Goal: Book appointment/travel/reservation

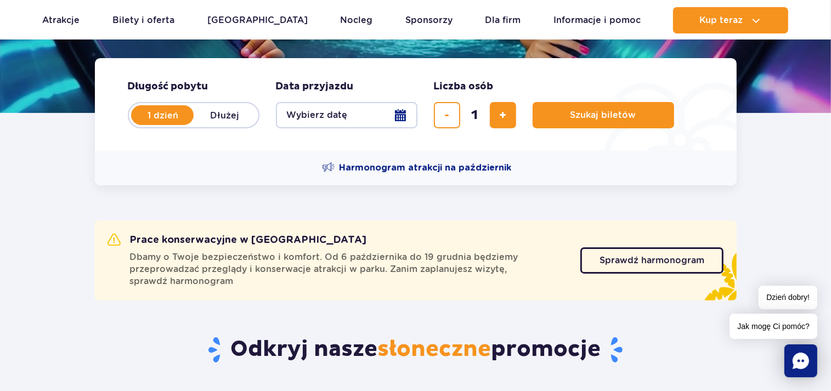
scroll to position [521, 0]
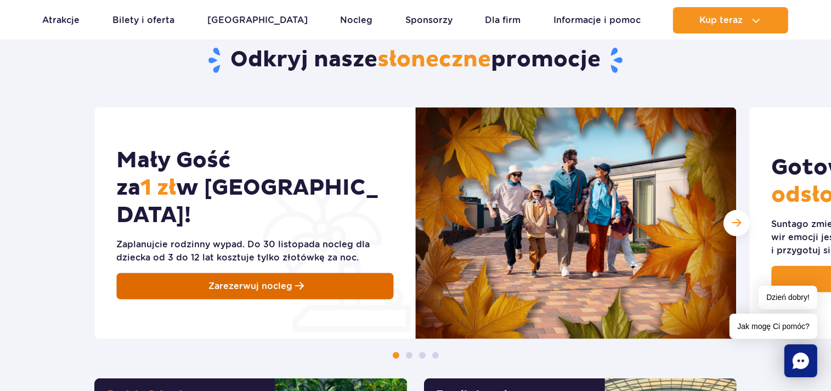
click at [269, 280] on span "Zarezerwuj nocleg" at bounding box center [251, 286] width 84 height 13
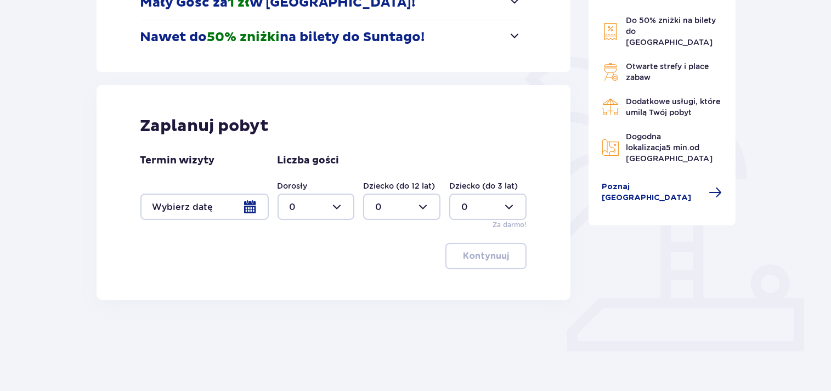
scroll to position [218, 0]
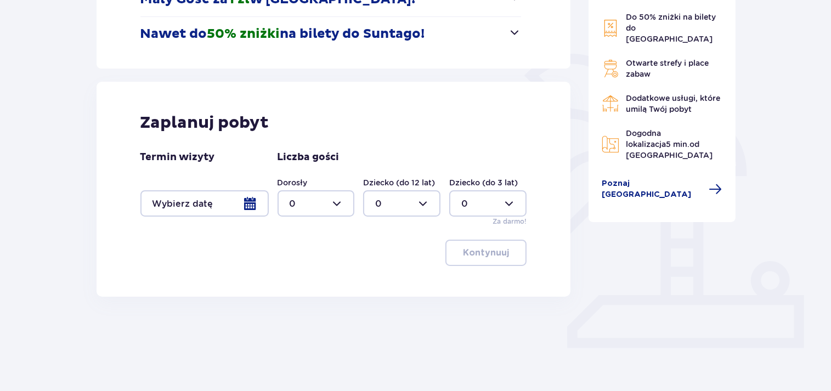
click at [251, 202] on div at bounding box center [204, 203] width 128 height 26
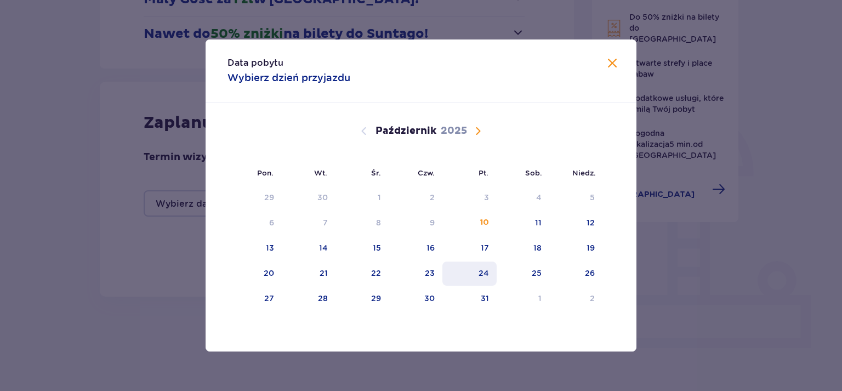
click at [491, 271] on div "24" at bounding box center [470, 274] width 54 height 24
click at [526, 275] on div "25" at bounding box center [523, 274] width 53 height 24
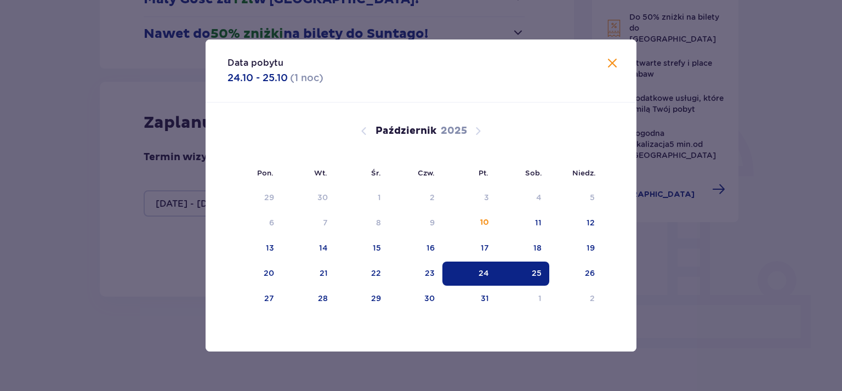
type input "[DATE] - [DATE]"
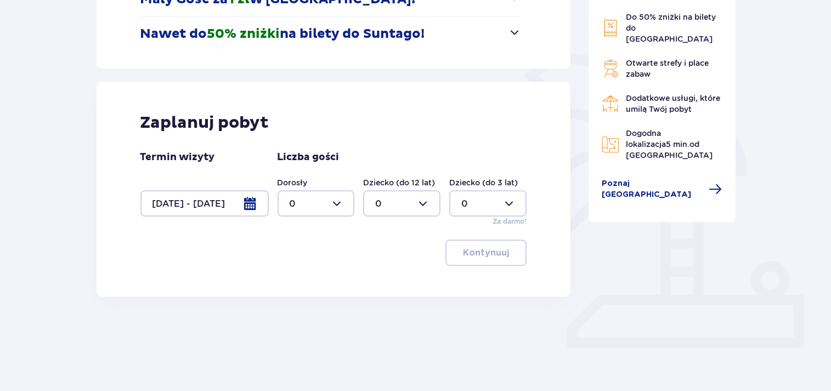
click at [343, 201] on div at bounding box center [315, 203] width 77 height 26
click at [322, 282] on div "2" at bounding box center [316, 283] width 53 height 12
type input "2"
click at [397, 203] on div at bounding box center [401, 203] width 77 height 26
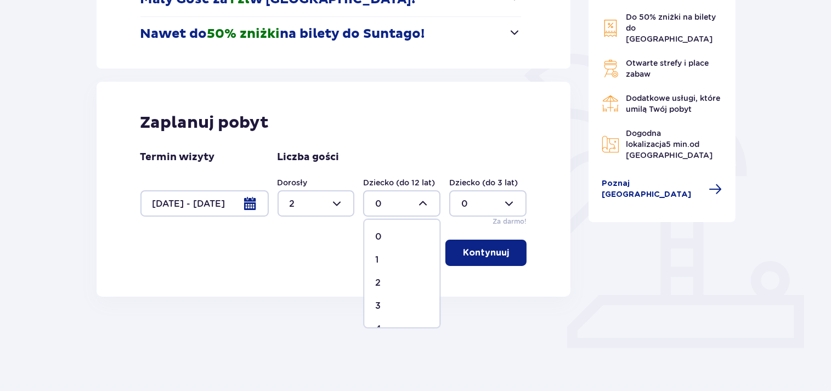
click at [396, 285] on div "2" at bounding box center [401, 283] width 53 height 12
type input "2"
click at [477, 254] on p "Kontynuuj" at bounding box center [486, 253] width 46 height 12
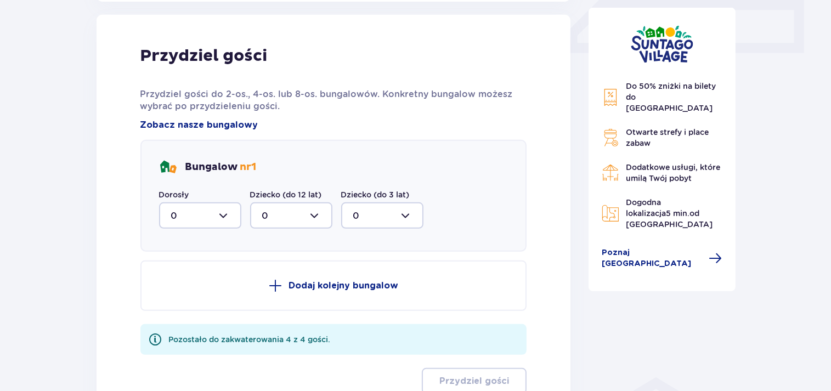
scroll to position [514, 0]
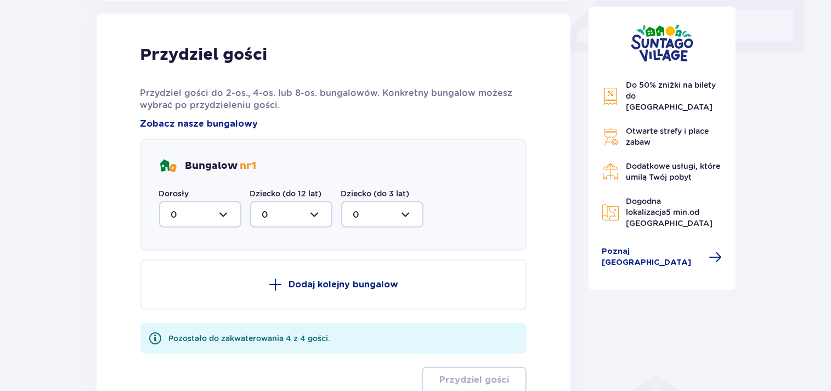
click at [218, 217] on div at bounding box center [200, 214] width 82 height 26
click at [195, 288] on div "2" at bounding box center [200, 294] width 58 height 12
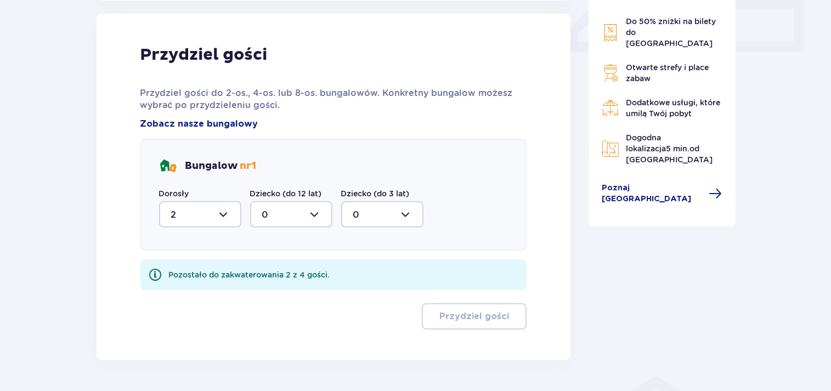
type input "2"
click at [292, 214] on div at bounding box center [291, 214] width 82 height 26
click at [284, 291] on div "2" at bounding box center [291, 294] width 58 height 12
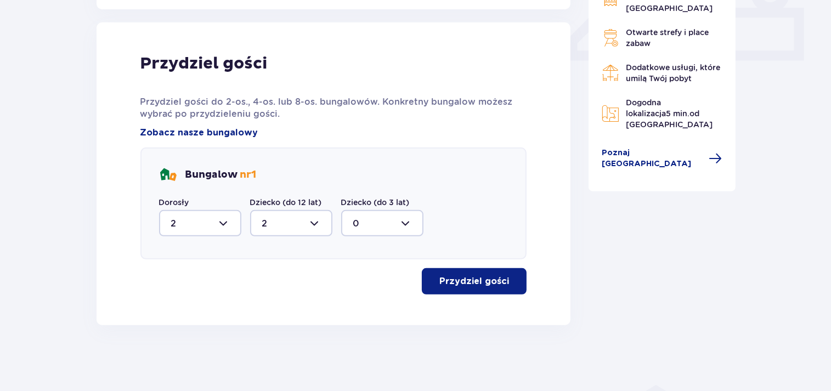
type input "2"
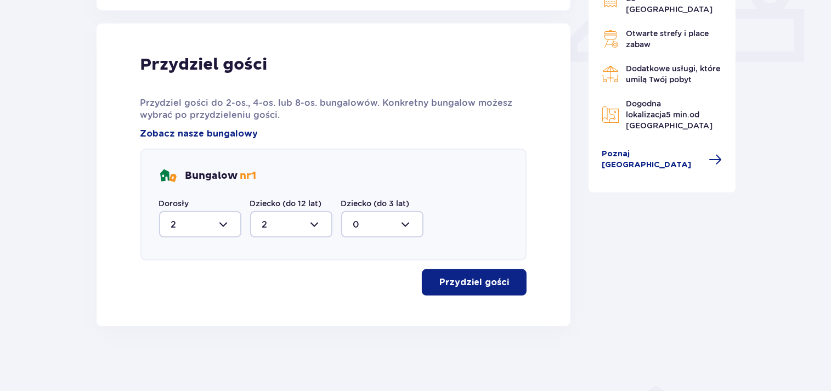
click at [497, 280] on p "Przydziel gości" at bounding box center [474, 282] width 70 height 12
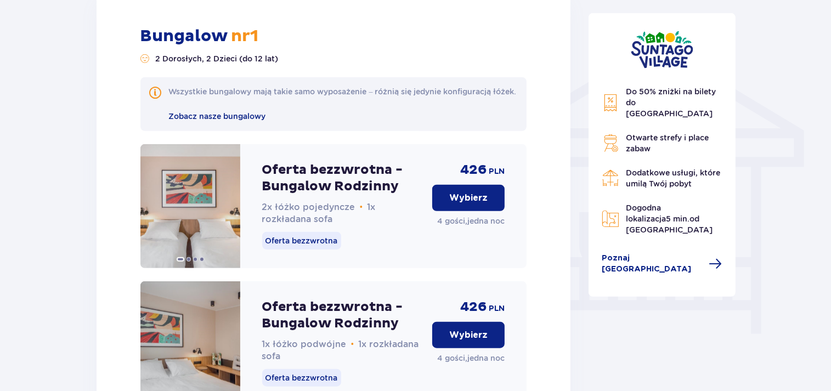
scroll to position [772, 0]
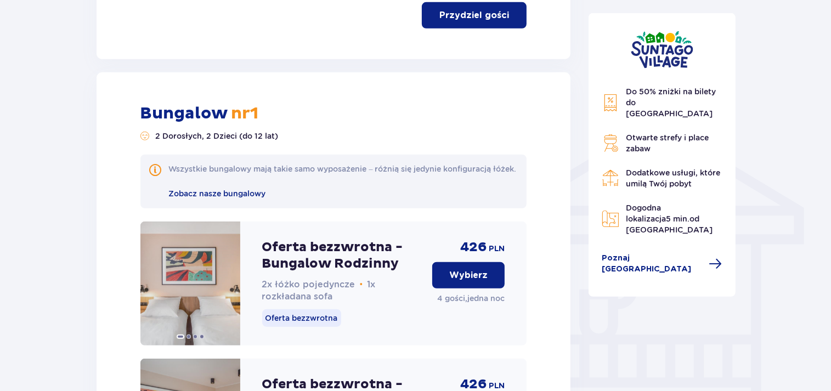
drag, startPoint x: 473, startPoint y: 279, endPoint x: 538, endPoint y: 226, distance: 84.6
click at [472, 280] on button "Wybierz" at bounding box center [468, 275] width 72 height 26
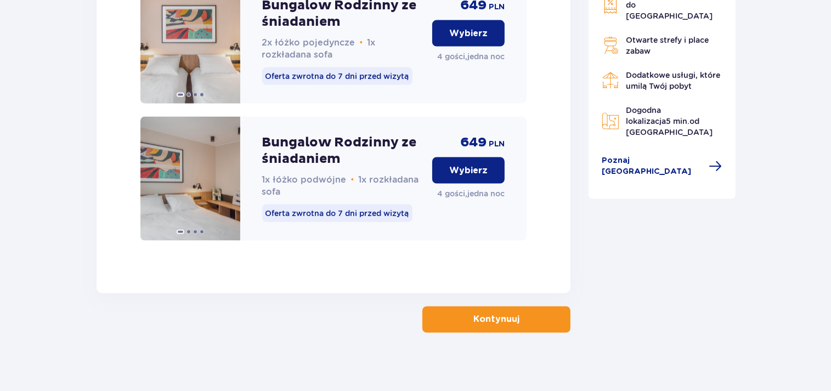
scroll to position [1857, 0]
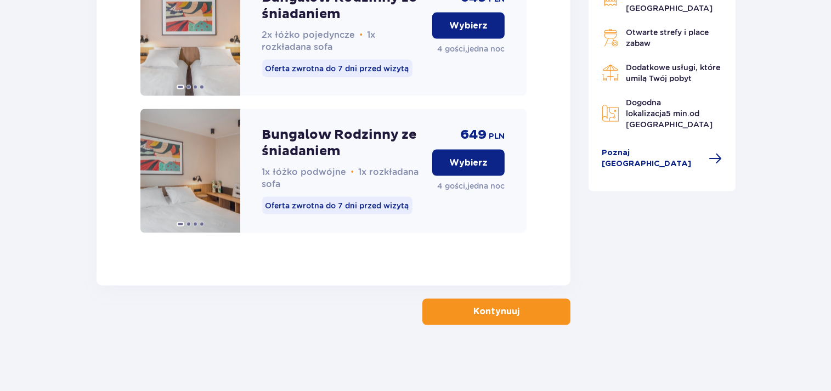
click at [506, 320] on button "Kontynuuj" at bounding box center [496, 312] width 148 height 26
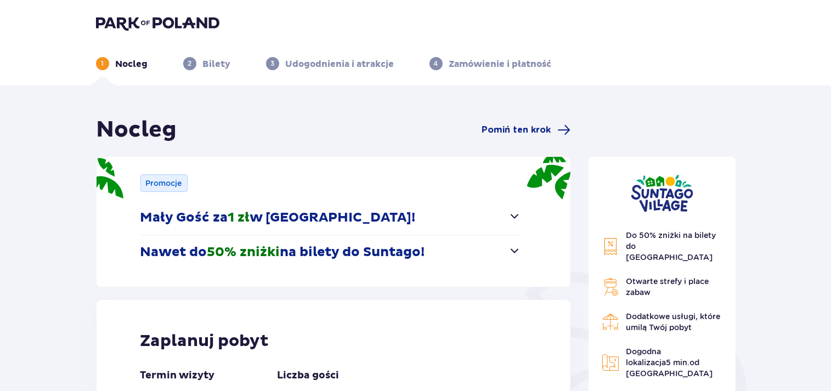
type input "0"
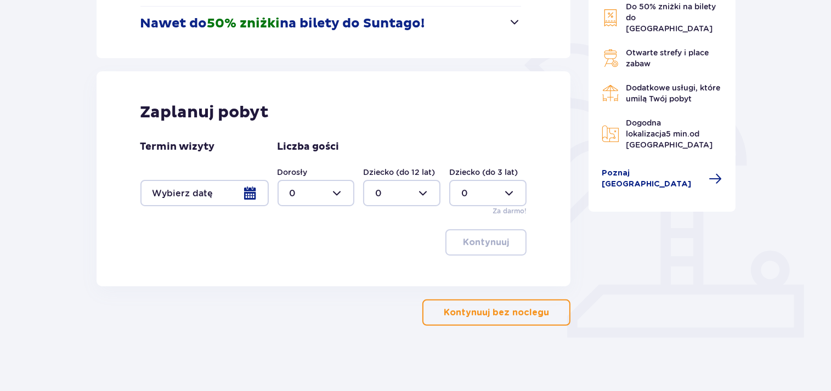
click at [343, 191] on div at bounding box center [315, 193] width 77 height 26
click at [316, 268] on div "2" at bounding box center [316, 273] width 53 height 12
type input "2"
click at [394, 184] on div at bounding box center [401, 193] width 77 height 26
click at [405, 271] on div "2" at bounding box center [401, 273] width 53 height 12
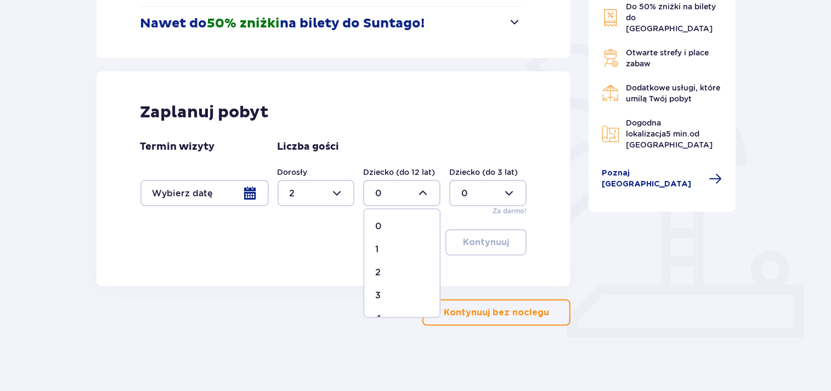
type input "2"
click at [481, 297] on div "Nocleg Pomiń ten krok Promocje Mały Gość za 1 zł w [GEOGRAPHIC_DATA]! Noc za zł…" at bounding box center [334, 107] width 474 height 438
click at [247, 196] on div at bounding box center [204, 193] width 128 height 26
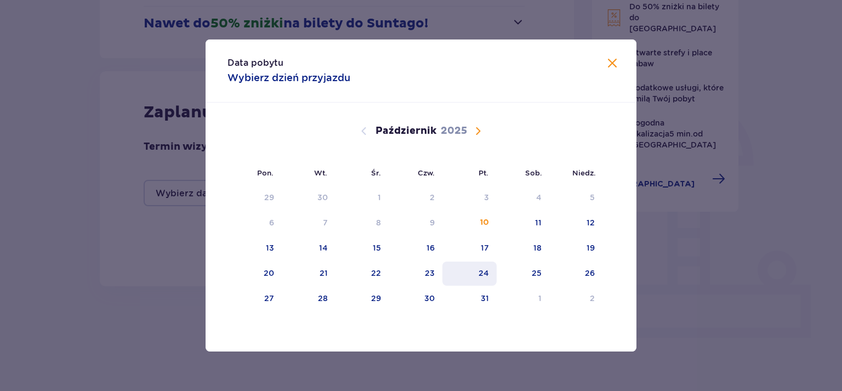
click at [486, 264] on div "24" at bounding box center [470, 274] width 54 height 24
click at [535, 285] on div "25" at bounding box center [523, 274] width 53 height 24
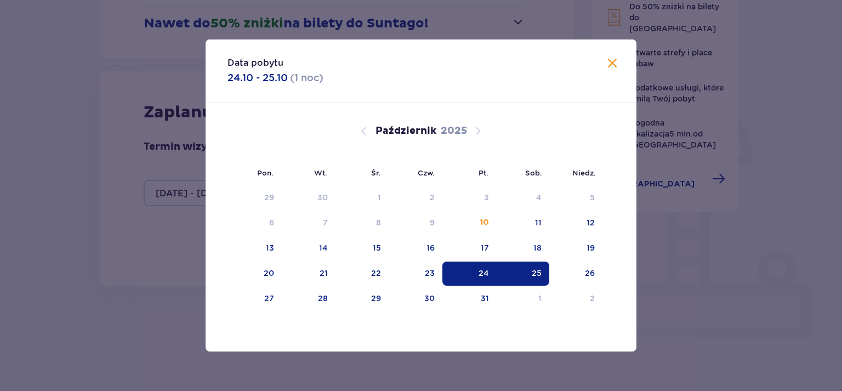
type input "[DATE] - [DATE]"
type input "0"
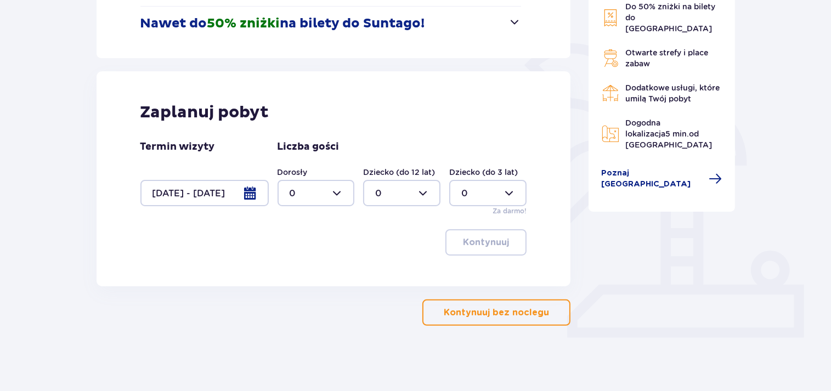
click at [515, 313] on p "Kontynuuj bez noclegu" at bounding box center [496, 313] width 105 height 12
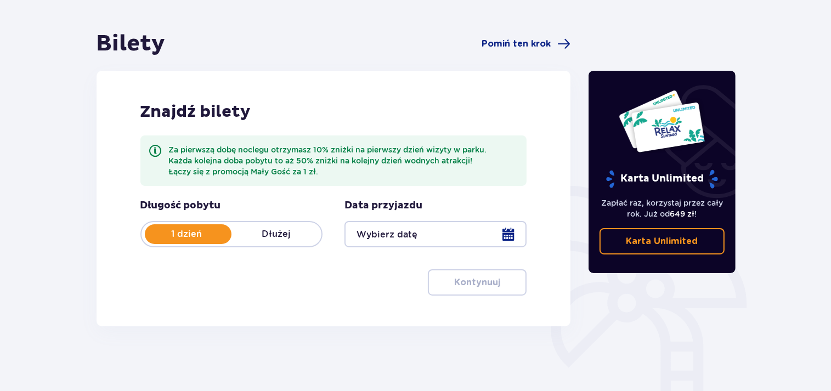
scroll to position [168, 0]
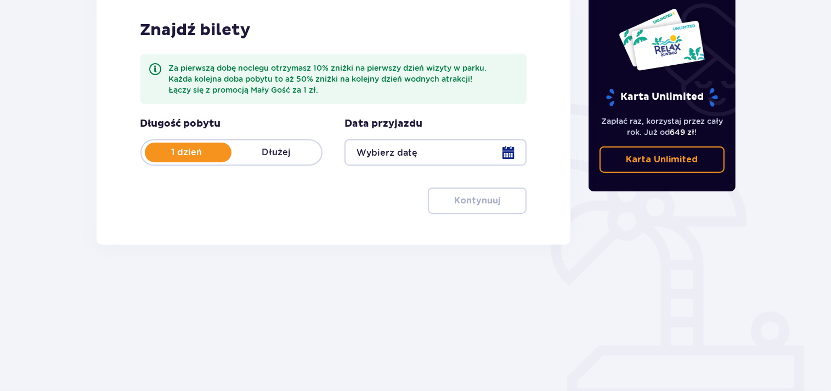
click at [459, 157] on div at bounding box center [435, 152] width 182 height 26
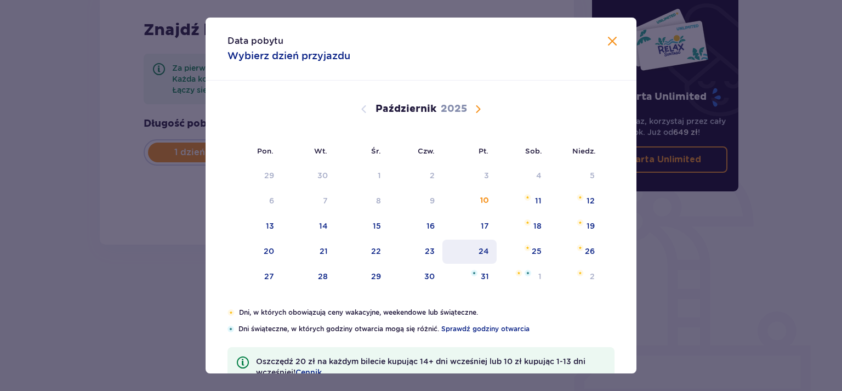
click at [479, 247] on div "24" at bounding box center [484, 251] width 10 height 11
click at [534, 251] on div "25" at bounding box center [537, 251] width 10 height 11
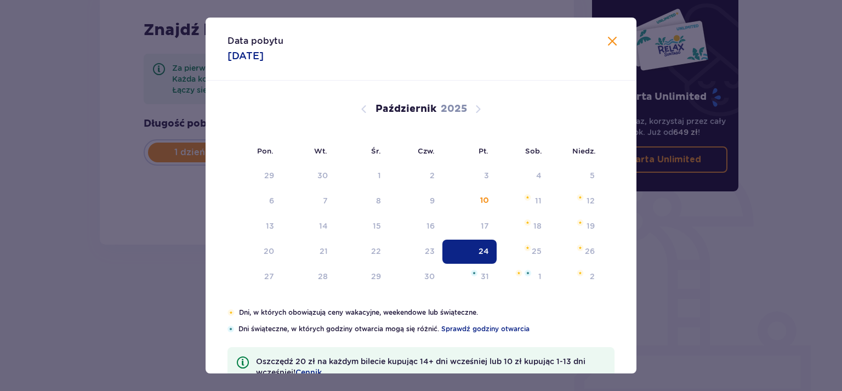
type input "[DATE]"
click at [531, 168] on div "Znajdź bilety Za pierwszą dobę noclegu otrzymasz 10% zniżki na pierwszy dzień w…" at bounding box center [337, 117] width 474 height 256
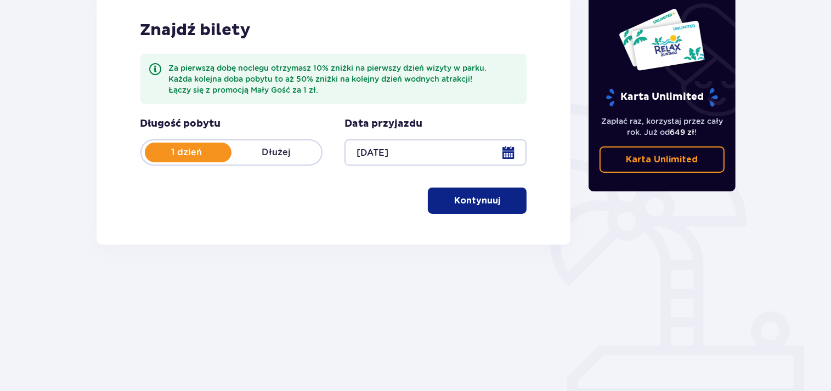
click at [491, 205] on button "Kontynuuj" at bounding box center [477, 201] width 99 height 26
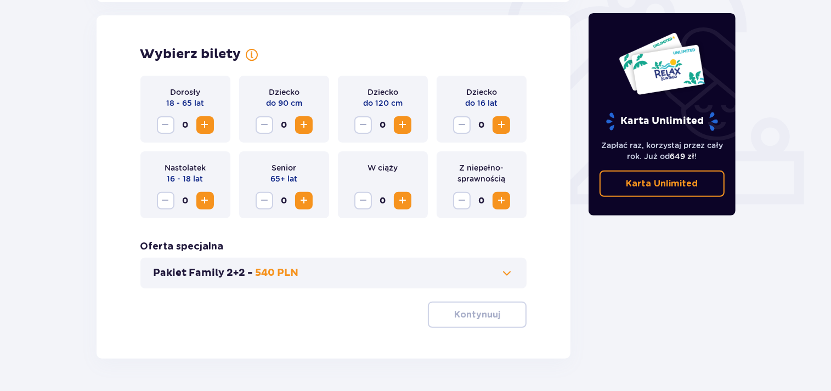
scroll to position [364, 0]
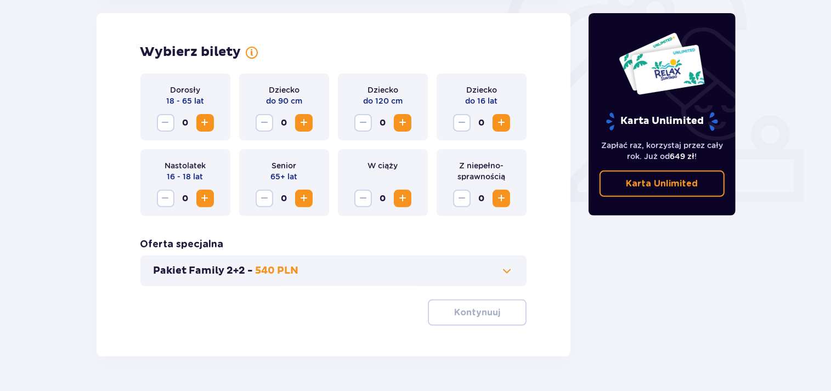
click at [205, 123] on span "Zwiększ" at bounding box center [205, 122] width 13 height 13
click at [304, 122] on span "Zwiększ" at bounding box center [303, 122] width 13 height 13
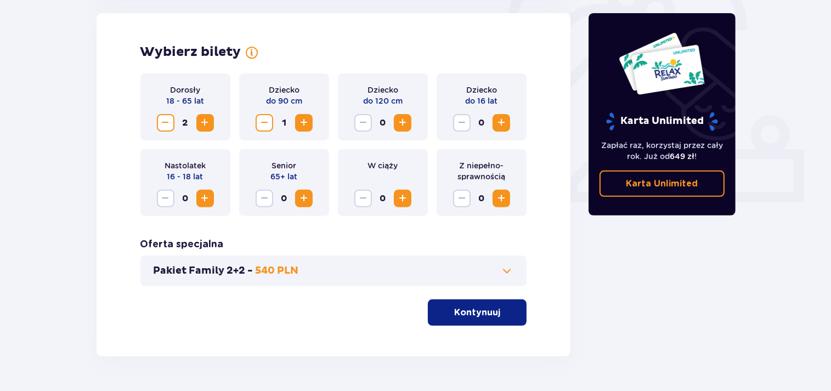
click at [407, 123] on span "Zwiększ" at bounding box center [402, 122] width 13 height 13
click at [506, 314] on span "button" at bounding box center [502, 312] width 13 height 13
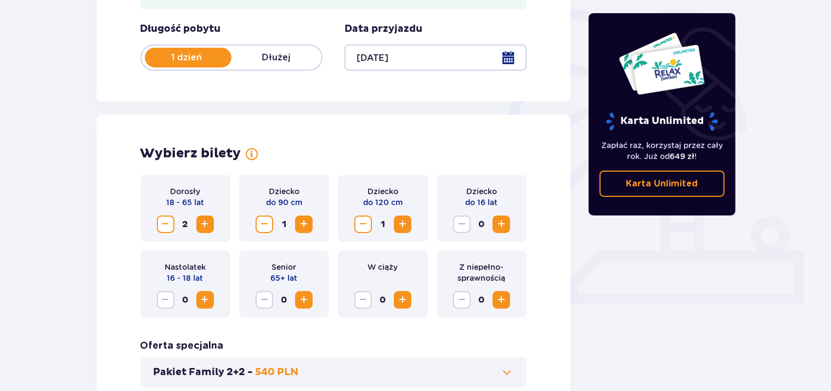
scroll to position [0, 0]
